Goal: Task Accomplishment & Management: Manage account settings

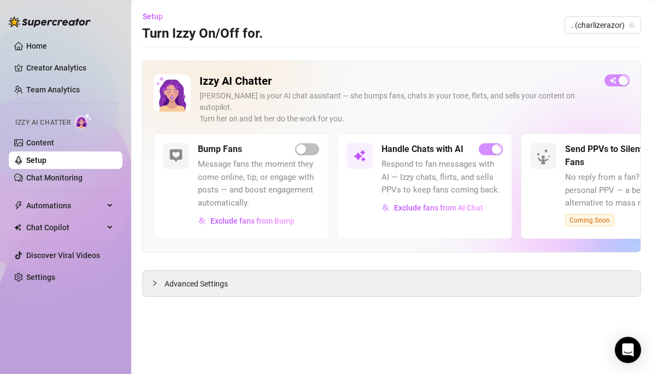
click at [50, 176] on link "Chat Monitoring" at bounding box center [54, 177] width 56 height 9
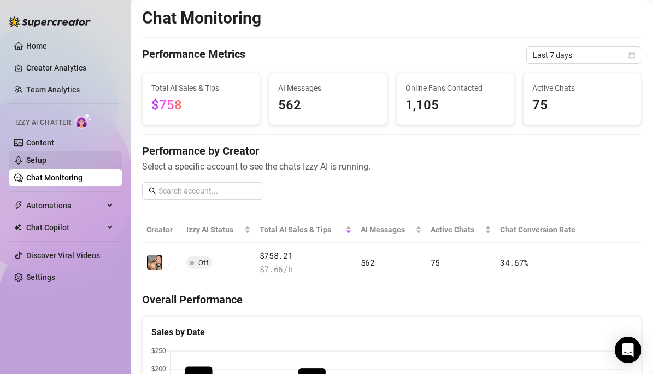
click at [41, 159] on link "Setup" at bounding box center [36, 160] width 20 height 9
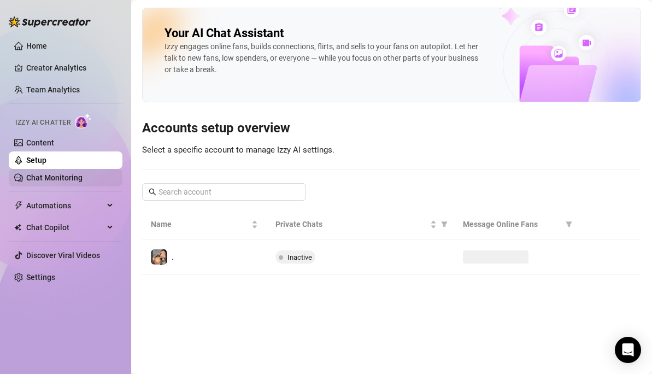
click at [56, 173] on link "Chat Monitoring" at bounding box center [54, 177] width 56 height 9
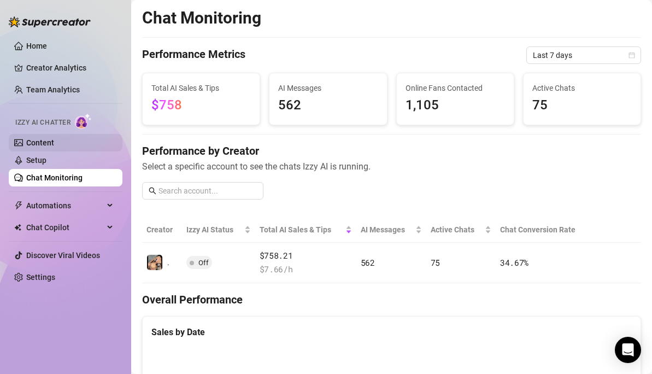
click at [30, 138] on link "Content" at bounding box center [40, 142] width 28 height 9
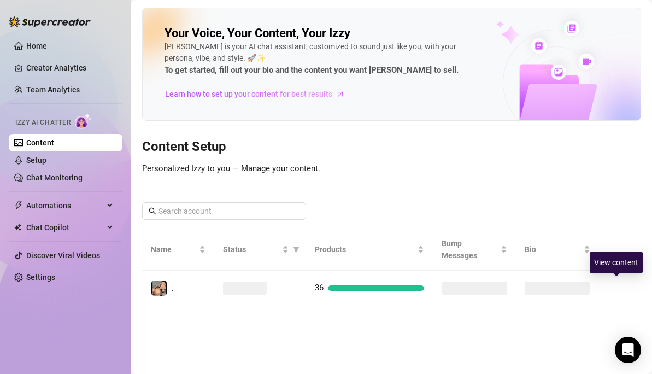
click at [618, 286] on icon "right" at bounding box center [617, 288] width 8 height 8
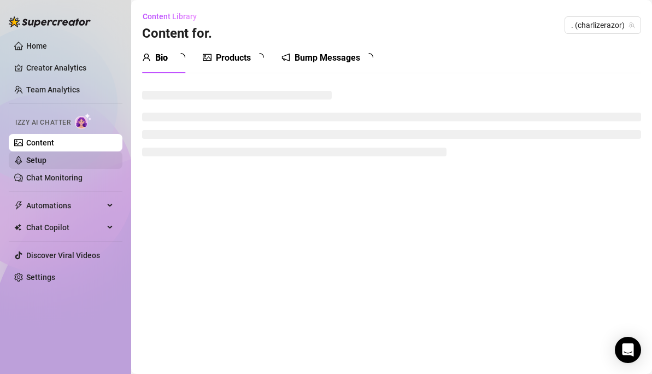
click at [36, 162] on link "Setup" at bounding box center [36, 160] width 20 height 9
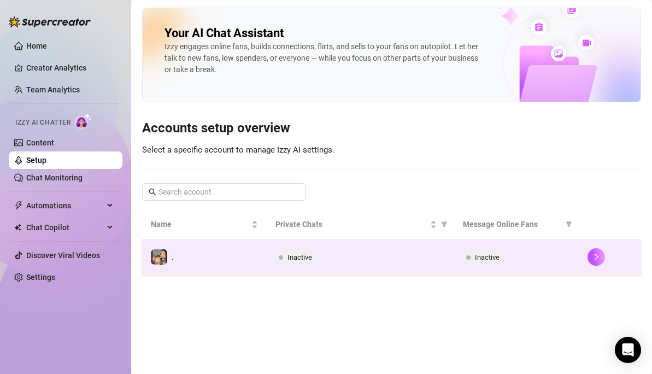
click at [579, 246] on td "Inactive" at bounding box center [516, 258] width 125 height 36
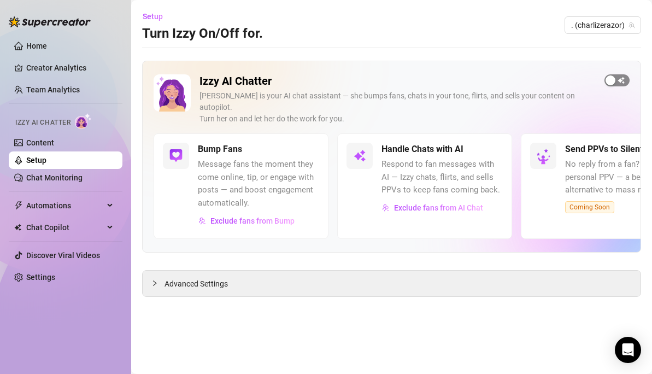
click at [618, 79] on span "button" at bounding box center [617, 80] width 25 height 12
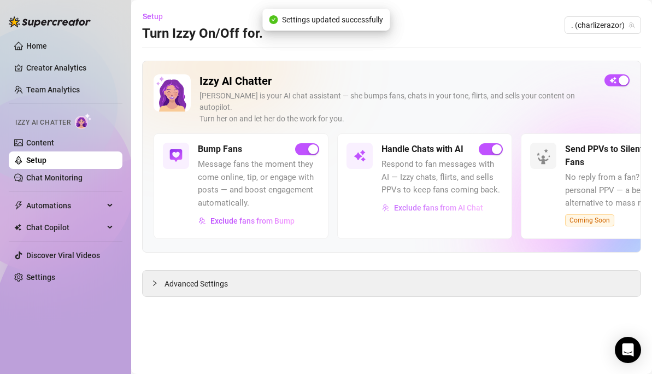
click at [434, 203] on span "Exclude fans from AI Chat" at bounding box center [438, 207] width 89 height 9
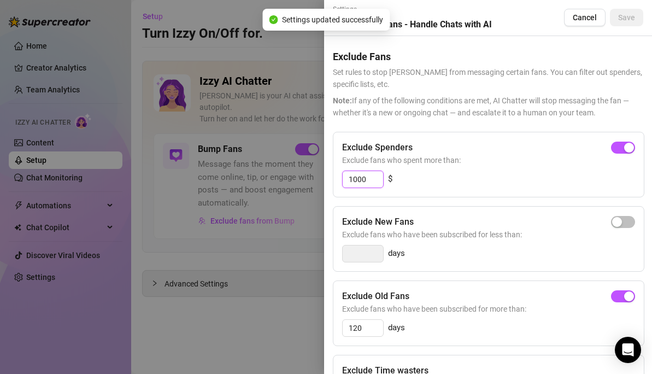
click at [367, 180] on input "1000" at bounding box center [363, 179] width 40 height 16
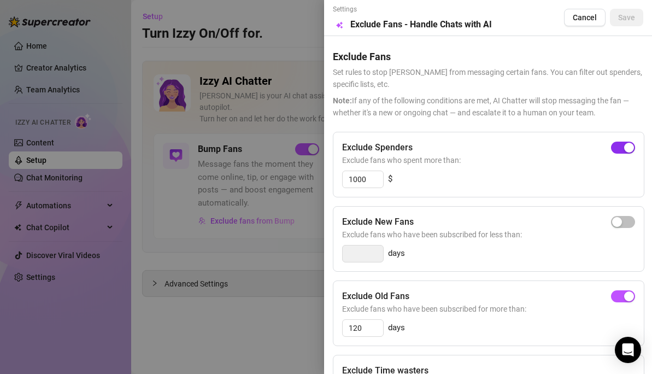
drag, startPoint x: 612, startPoint y: 147, endPoint x: 605, endPoint y: 152, distance: 8.6
click at [612, 147] on span "button" at bounding box center [623, 148] width 24 height 12
click at [617, 221] on span "button" at bounding box center [623, 222] width 24 height 12
type input "3"
click at [624, 221] on div "button" at bounding box center [629, 222] width 10 height 10
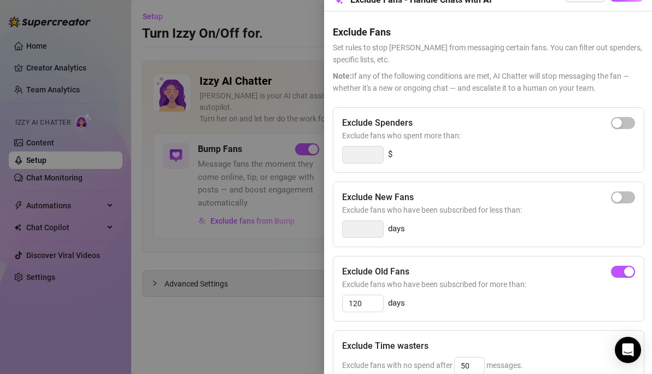
scroll to position [85, 0]
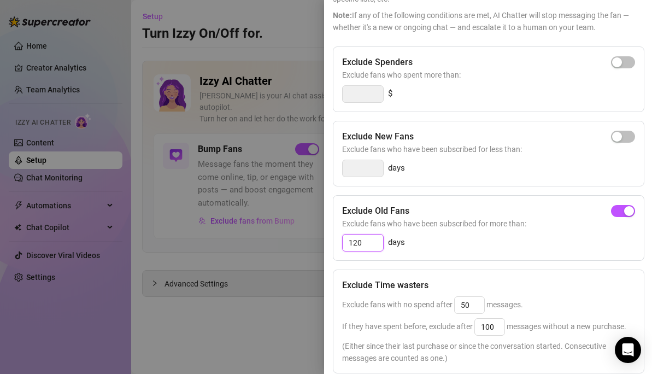
drag, startPoint x: 360, startPoint y: 243, endPoint x: 335, endPoint y: 247, distance: 25.4
click at [335, 247] on div "Exclude Old Fans Exclude fans who have been subscribed for more than: 120 days" at bounding box center [489, 228] width 312 height 66
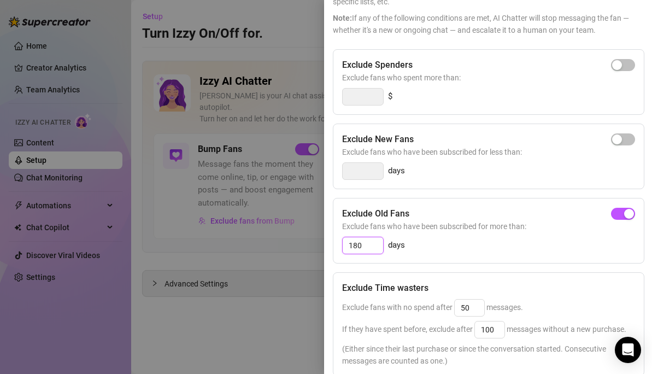
scroll to position [0, 0]
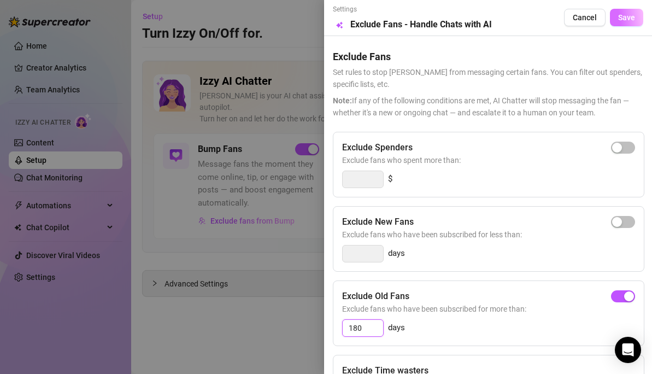
type input "180"
click at [610, 15] on button "Save" at bounding box center [626, 17] width 33 height 17
